Goal: Task Accomplishment & Management: Manage account settings

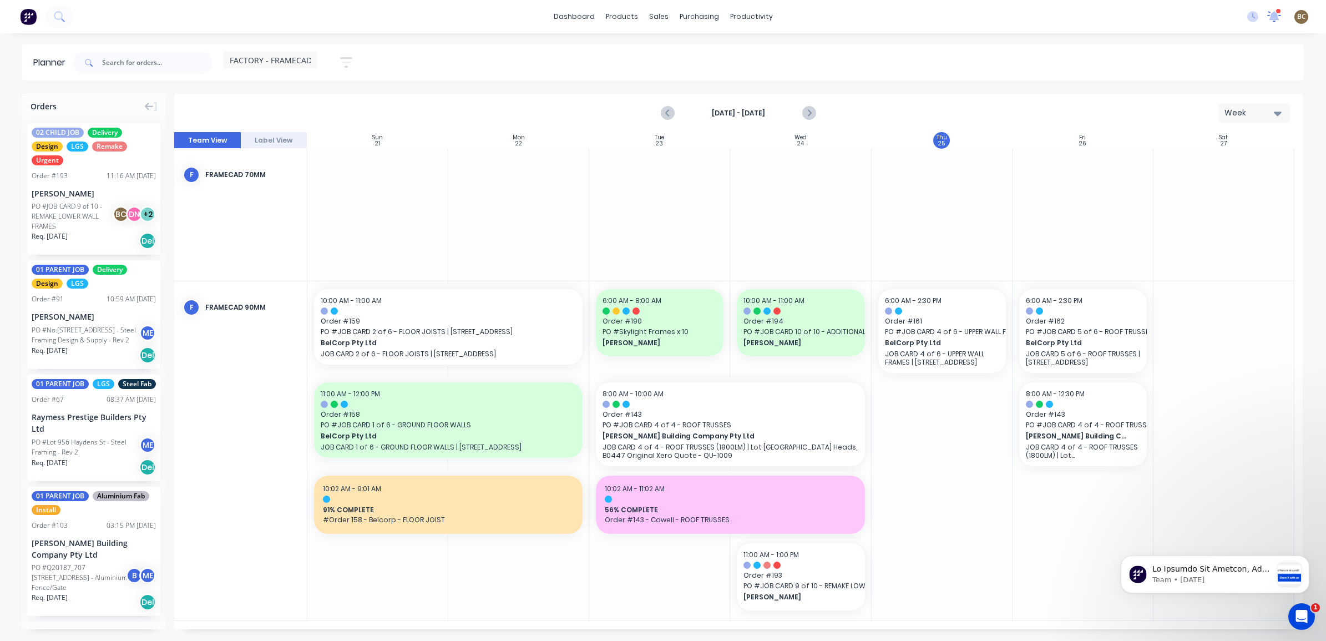
click at [1273, 17] on icon at bounding box center [1273, 16] width 11 height 10
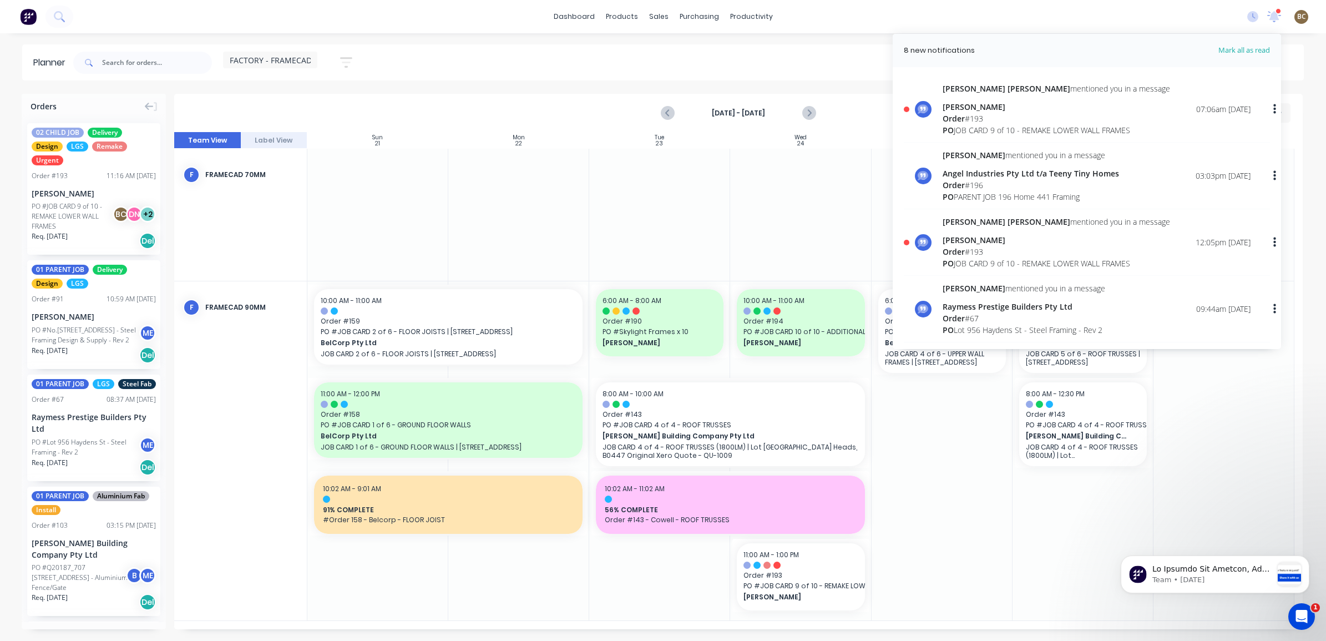
click at [1119, 128] on div "PO JOB CARD 9 of 10 - REMAKE LOWER WALL FRAMES" at bounding box center [1055, 130] width 227 height 12
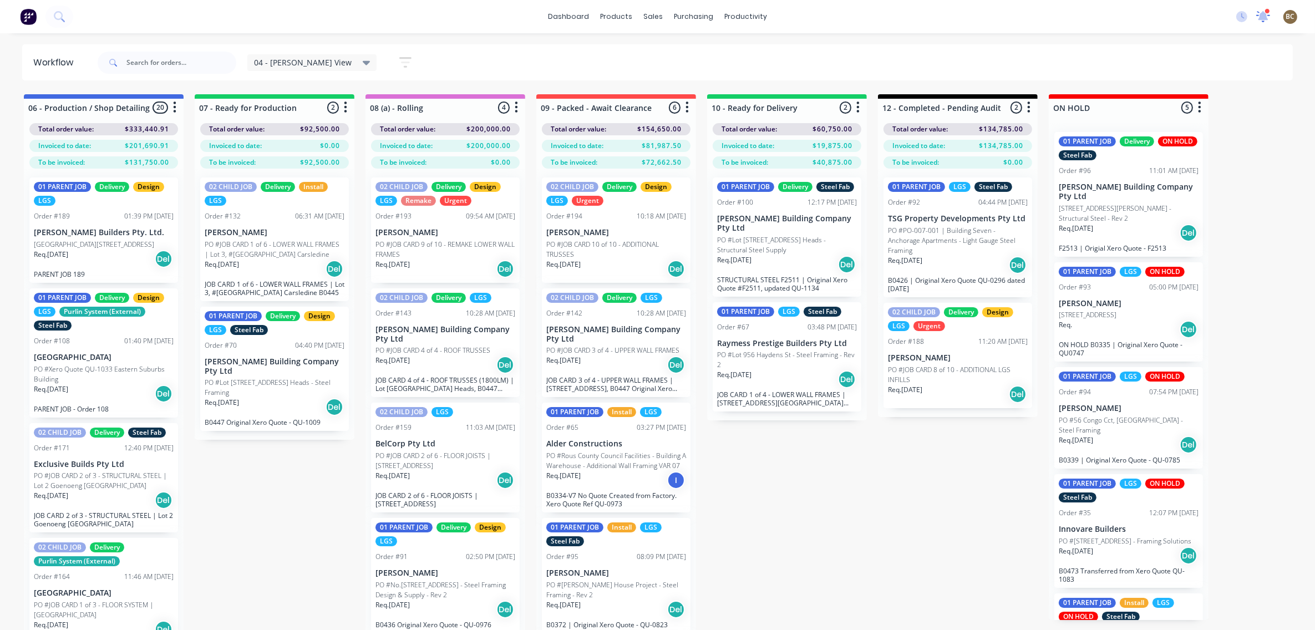
click at [1261, 23] on div at bounding box center [1263, 16] width 14 height 17
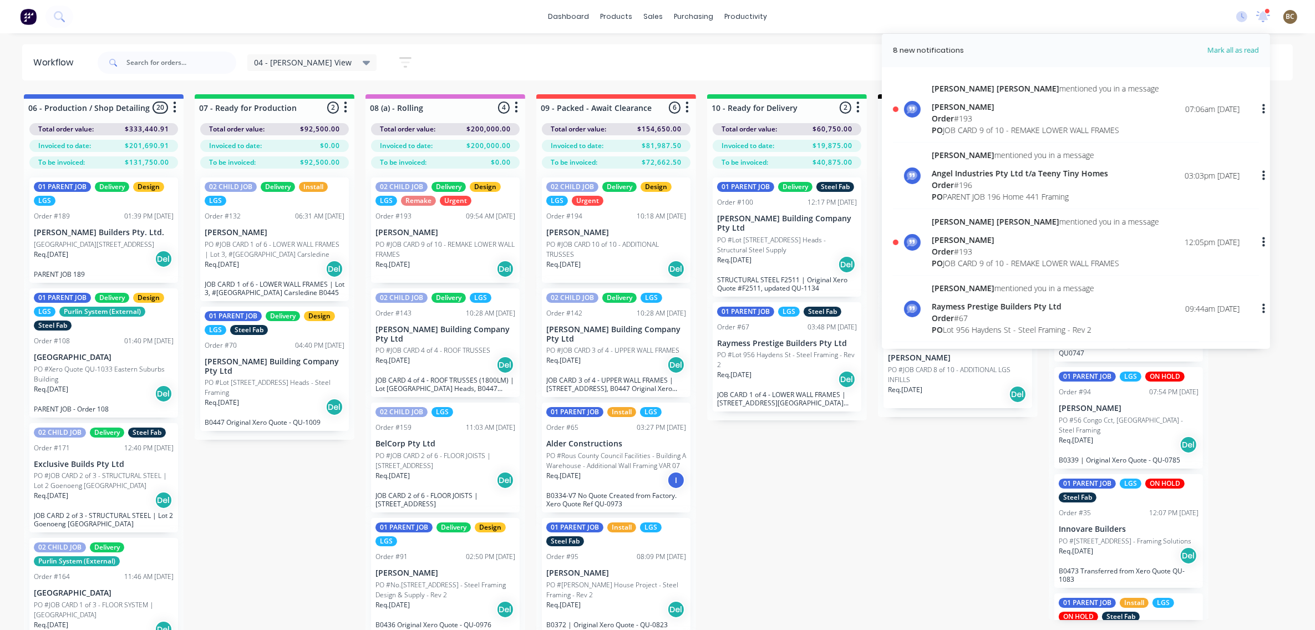
click at [1077, 120] on div "Order # 193" at bounding box center [1045, 119] width 227 height 12
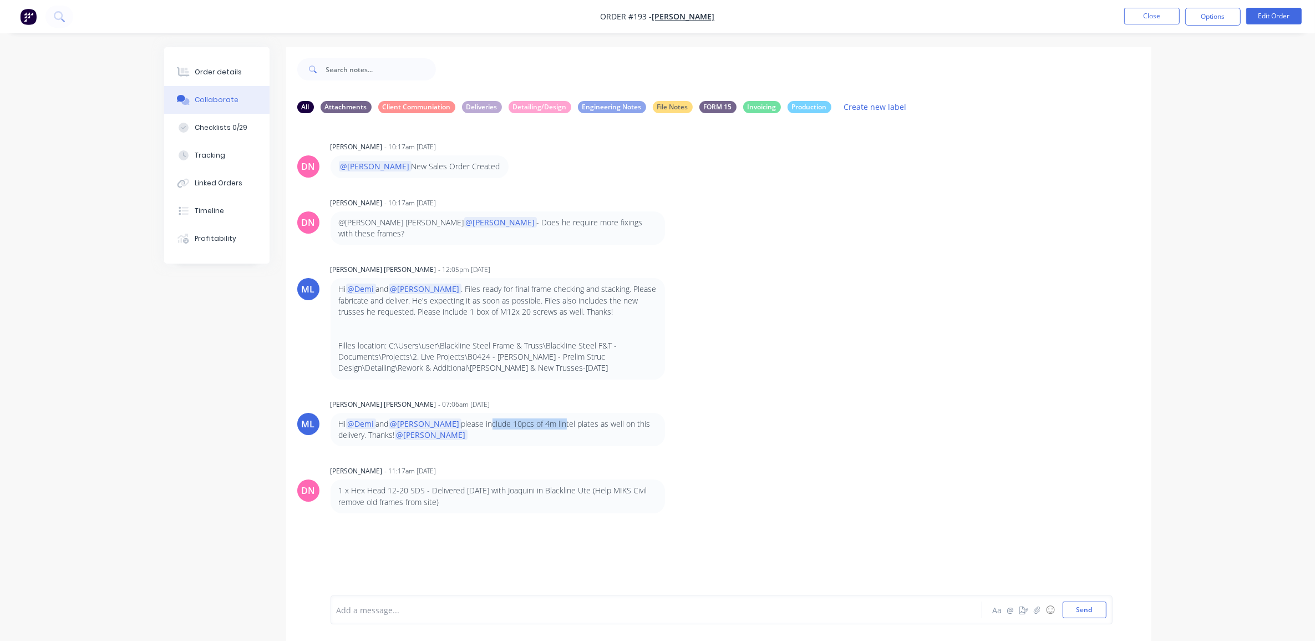
drag, startPoint x: 459, startPoint y: 414, endPoint x: 537, endPoint y: 409, distance: 77.8
click at [537, 418] on p "Hi @Demi and @[PERSON_NAME] please include 10pcs of 4m lintel plates as well on…" at bounding box center [498, 429] width 318 height 23
click at [778, 418] on div "ML [PERSON_NAME] [PERSON_NAME] - 07:06am [DATE] Hi @[PERSON_NAME] and @[PERSON_…" at bounding box center [718, 421] width 865 height 50
